Goal: Go to known website: Access a specific website the user already knows

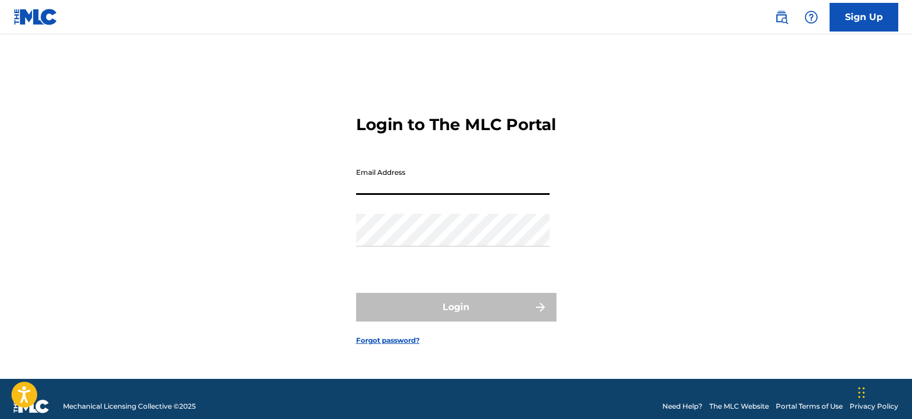
click at [493, 192] on input "Email Address" at bounding box center [453, 178] width 194 height 33
click at [526, 193] on input "Email Address" at bounding box center [453, 178] width 194 height 33
click at [33, 13] on img at bounding box center [36, 17] width 44 height 17
click at [26, 19] on img at bounding box center [36, 17] width 44 height 17
